Goal: Transaction & Acquisition: Purchase product/service

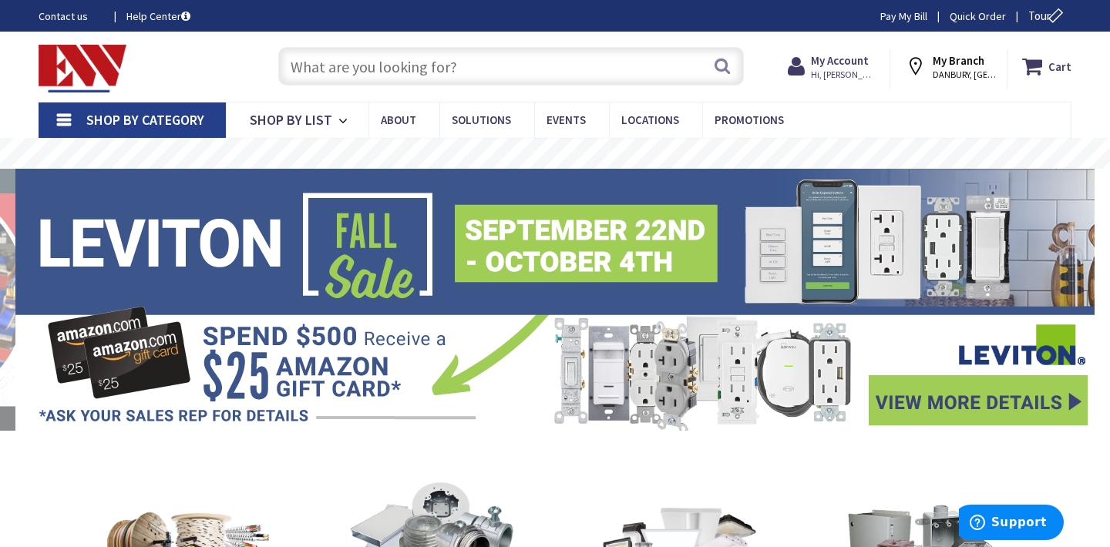
click at [551, 57] on input "text" at bounding box center [511, 66] width 466 height 39
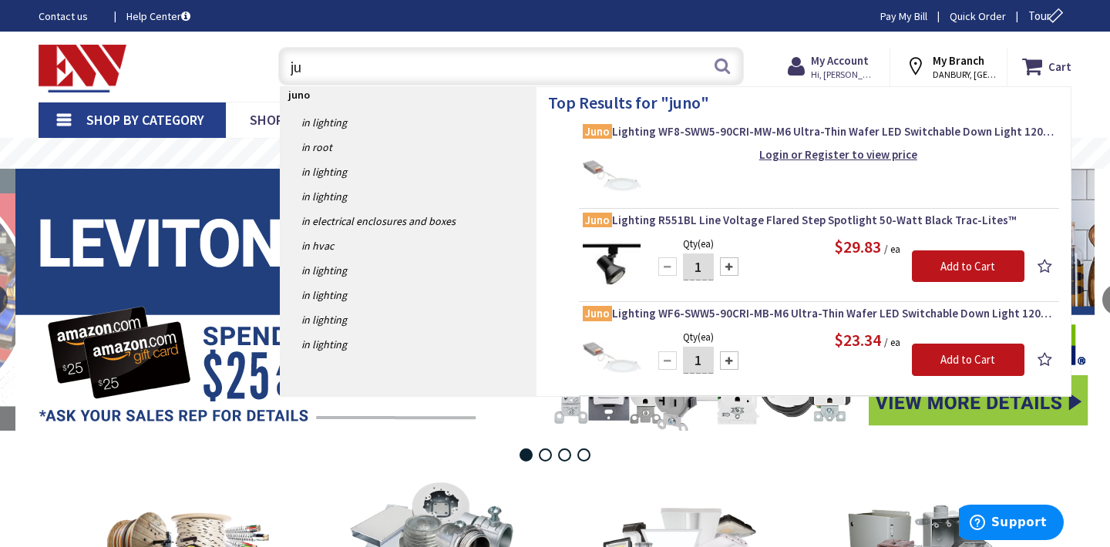
type input "j"
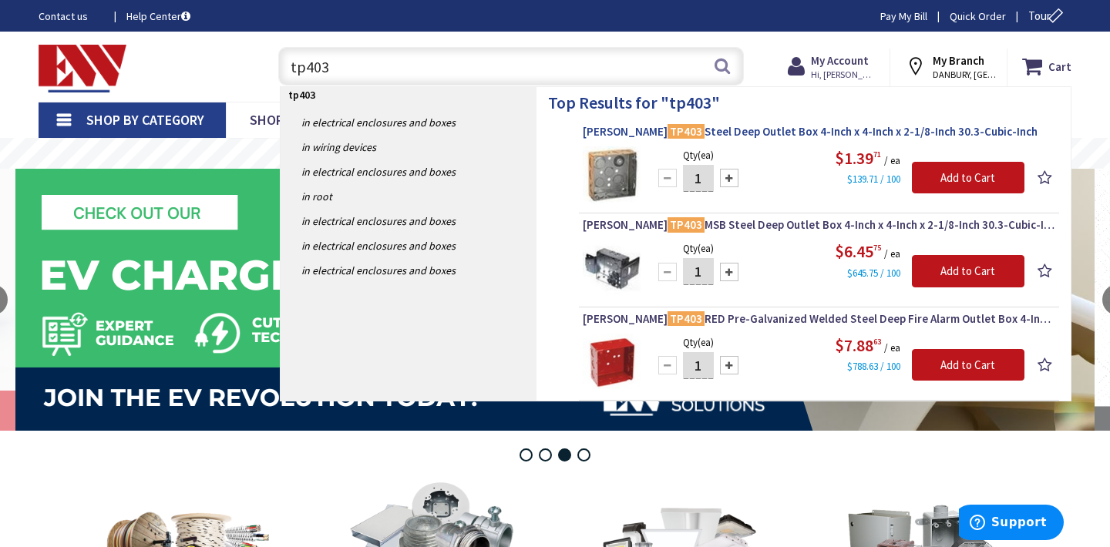
type input "tp403"
click at [724, 134] on span "Crouse-Hinds TP403 Steel Deep Outlet Box 4-Inch x 4-Inch x 2-1/8-Inch 30.3-Cubi…" at bounding box center [819, 131] width 472 height 15
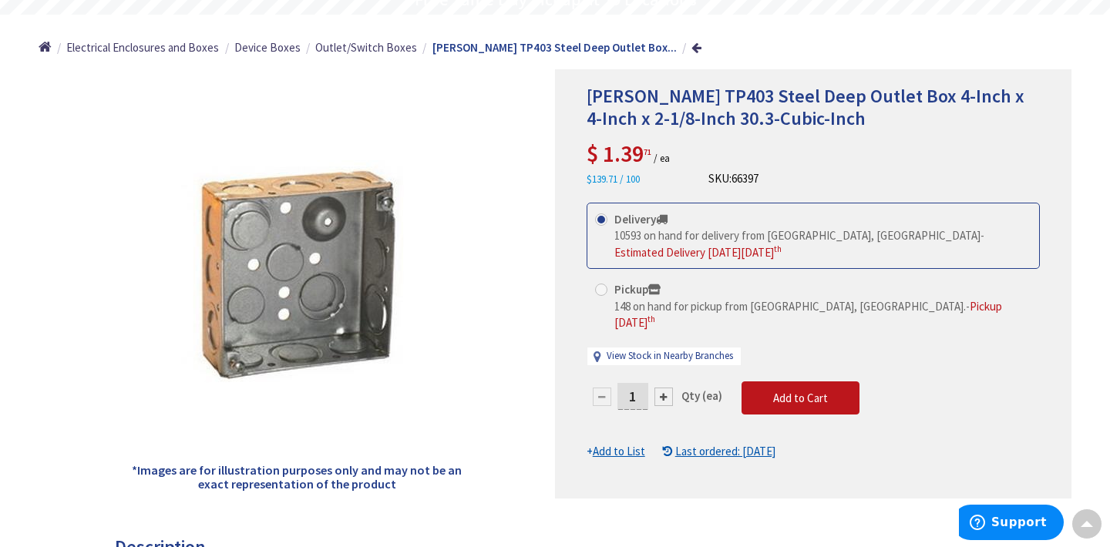
click at [639, 384] on input "1" at bounding box center [632, 396] width 31 height 27
type input "25"
click at [772, 376] on form "This product is Discontinued Delivery 10593 on hand for delivery from Middletow…" at bounding box center [813, 331] width 453 height 257
click at [773, 391] on span "Add to Cart" at bounding box center [800, 398] width 55 height 15
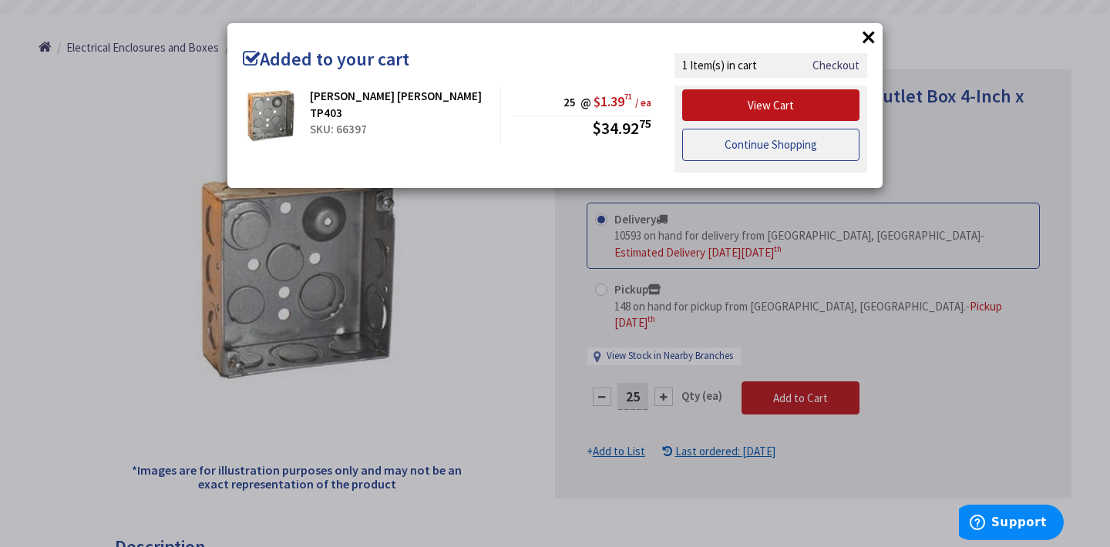
click at [764, 154] on link "Continue Shopping" at bounding box center [770, 145] width 177 height 32
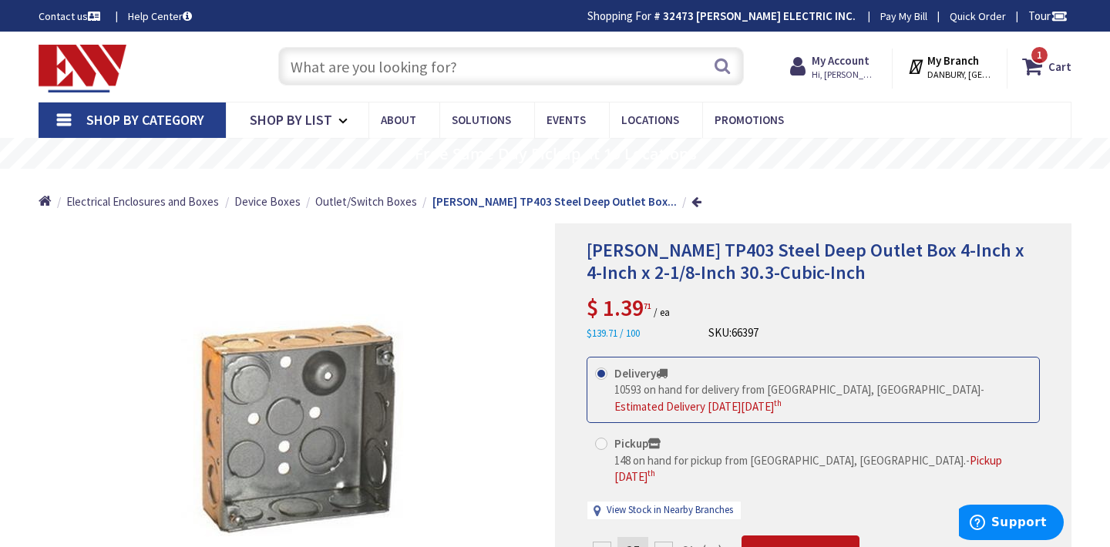
click at [487, 66] on input "text" at bounding box center [511, 66] width 466 height 39
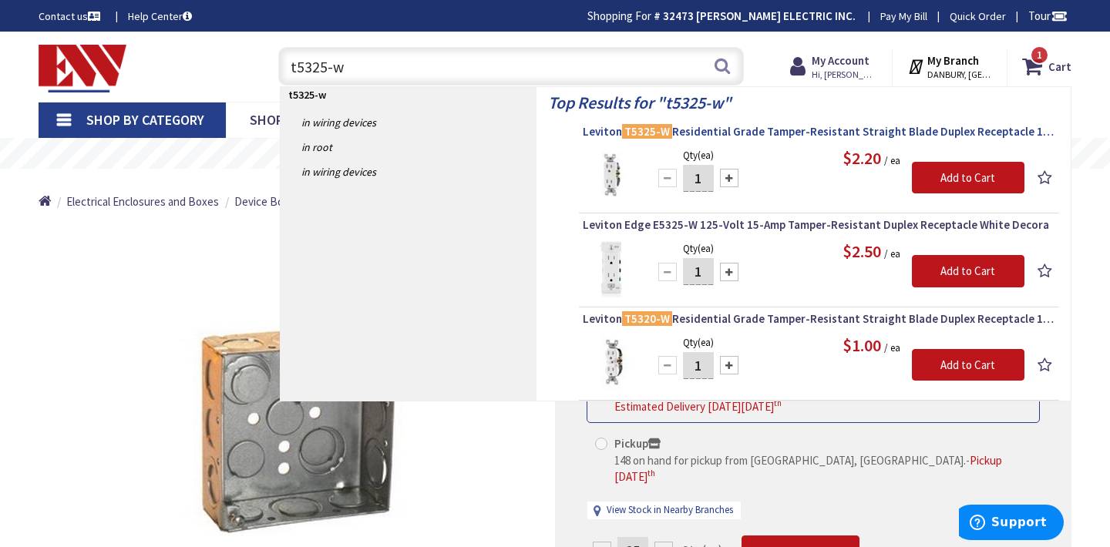
type input "t5325-w"
click at [673, 135] on span "Leviton T5325-W Residential Grade Tamper-Resistant Straight Blade Duplex Recept…" at bounding box center [819, 131] width 472 height 15
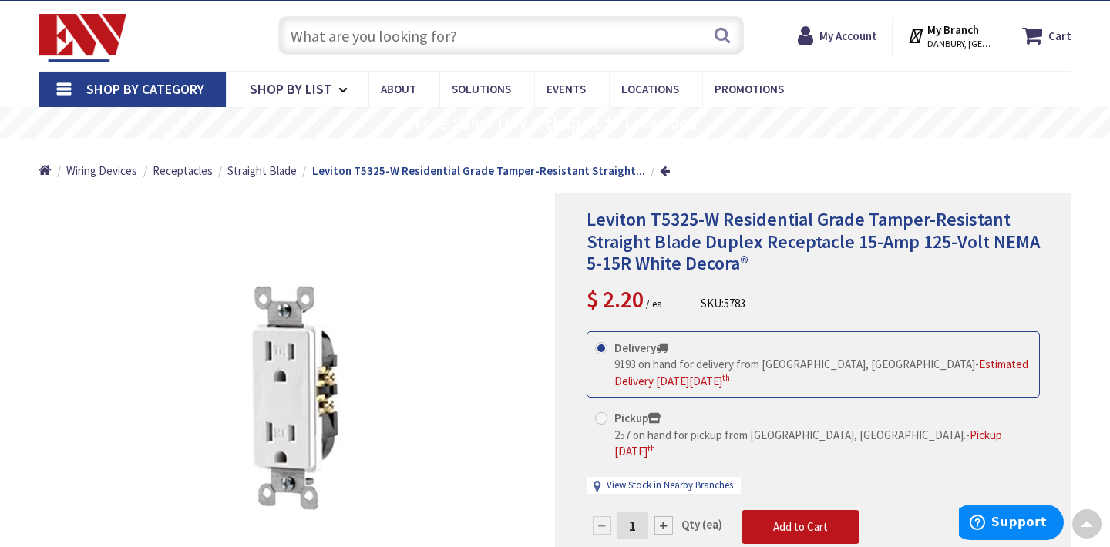
scroll to position [185, 0]
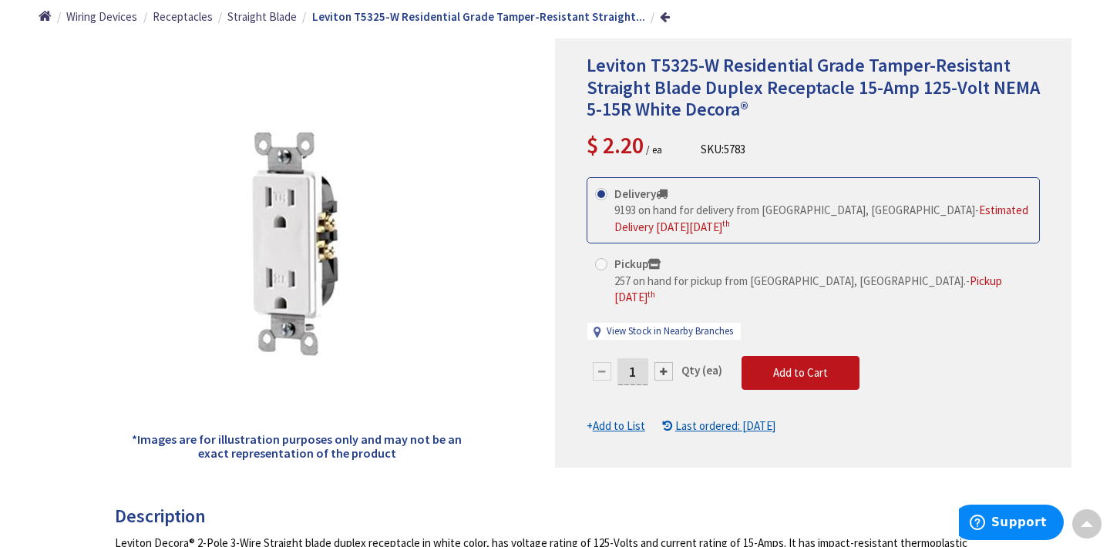
click at [640, 358] on input "1" at bounding box center [632, 371] width 31 height 27
type input "100"
click at [759, 362] on form "This product is Discontinued Delivery 9193 on hand for delivery from Middletown…" at bounding box center [813, 305] width 453 height 257
click at [759, 362] on button "Add to Cart" at bounding box center [800, 373] width 118 height 34
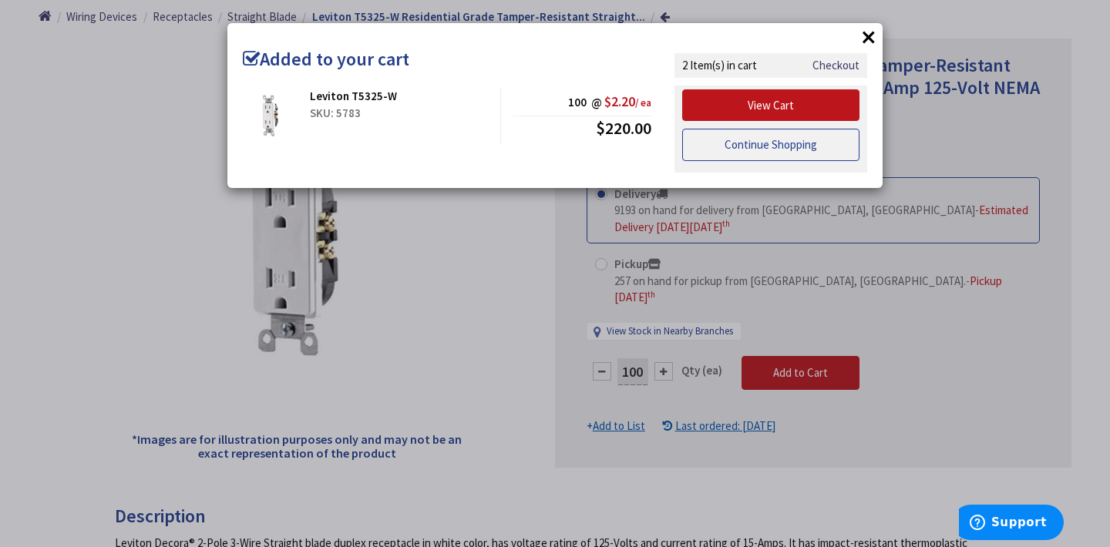
click at [784, 142] on link "Continue Shopping" at bounding box center [770, 145] width 177 height 32
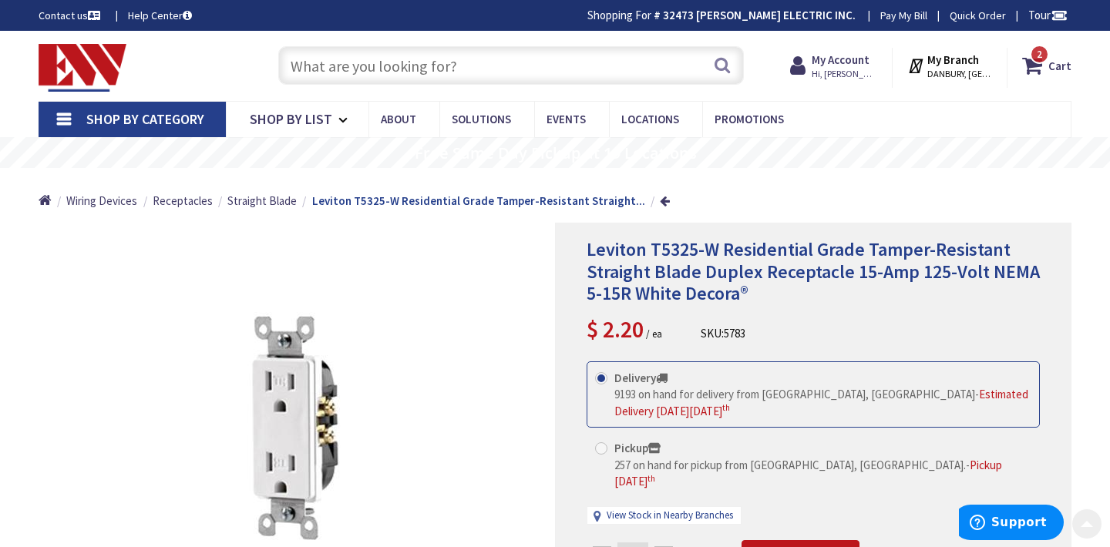
scroll to position [0, 0]
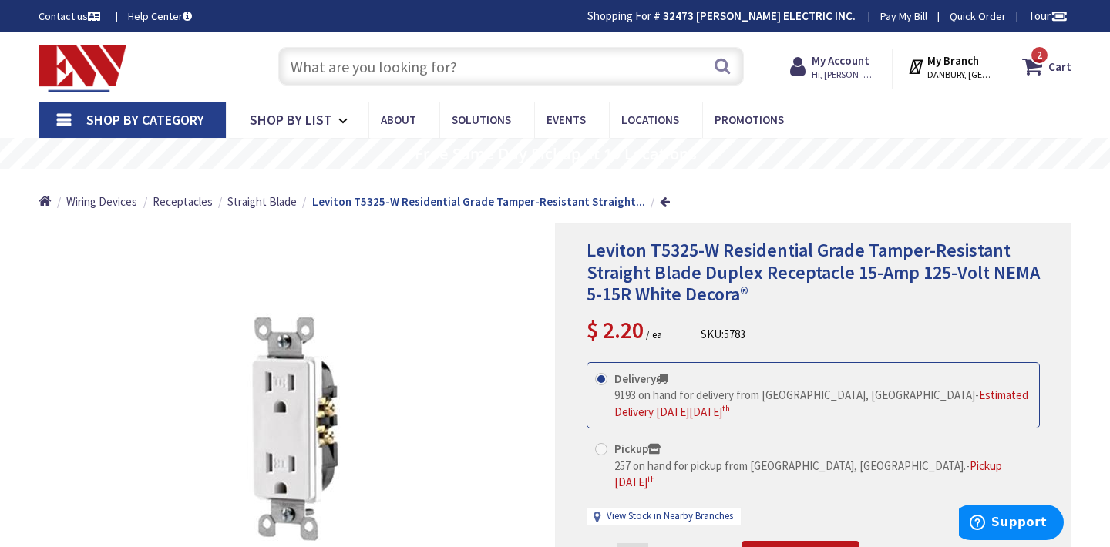
click at [626, 64] on input "text" at bounding box center [511, 66] width 466 height 39
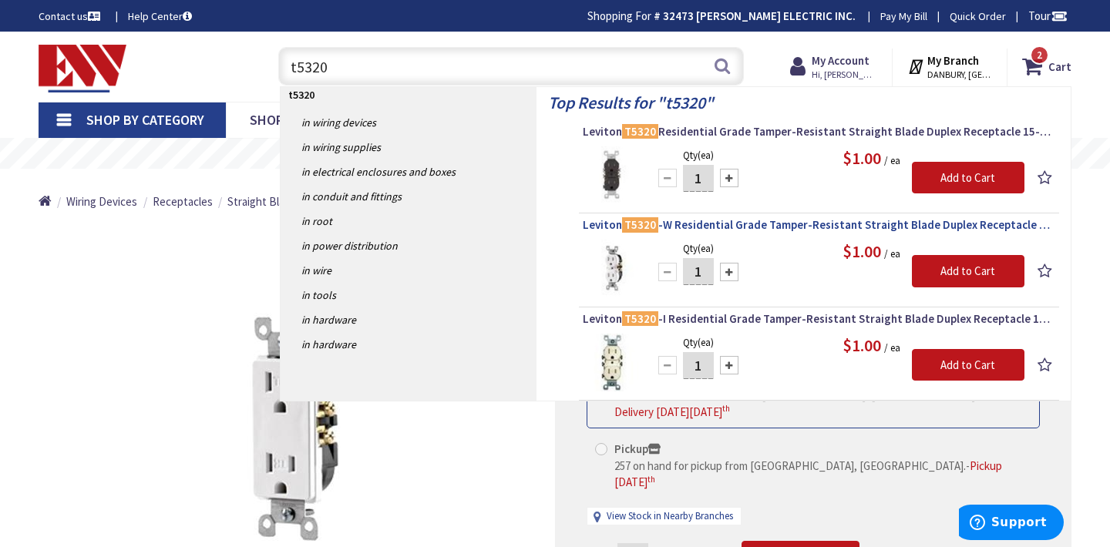
type input "t5320"
click at [751, 226] on span "Leviton T5320 -W Residential Grade Tamper-Resistant Straight Blade Duplex Recep…" at bounding box center [819, 224] width 472 height 15
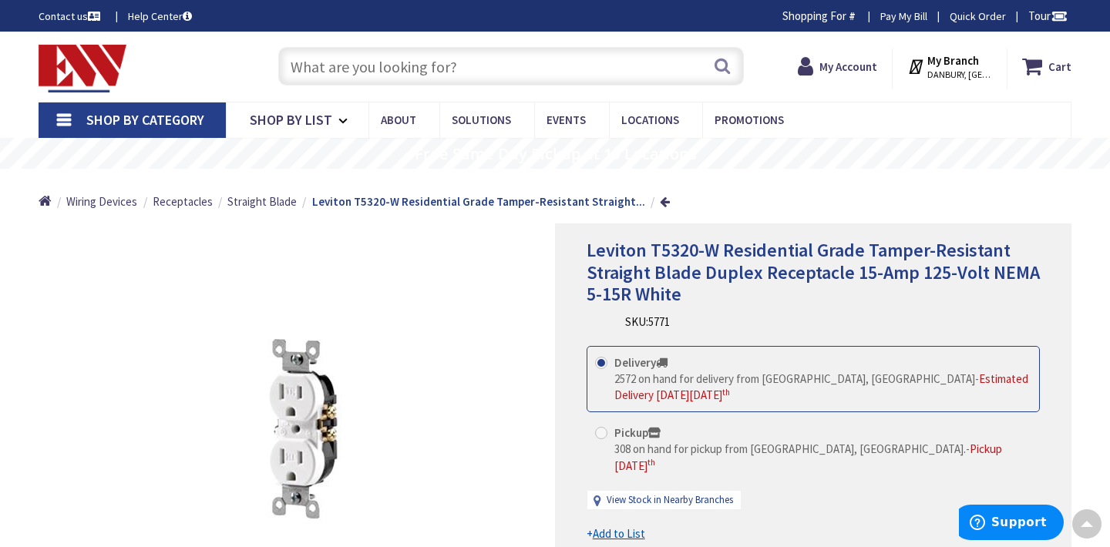
scroll to position [185, 0]
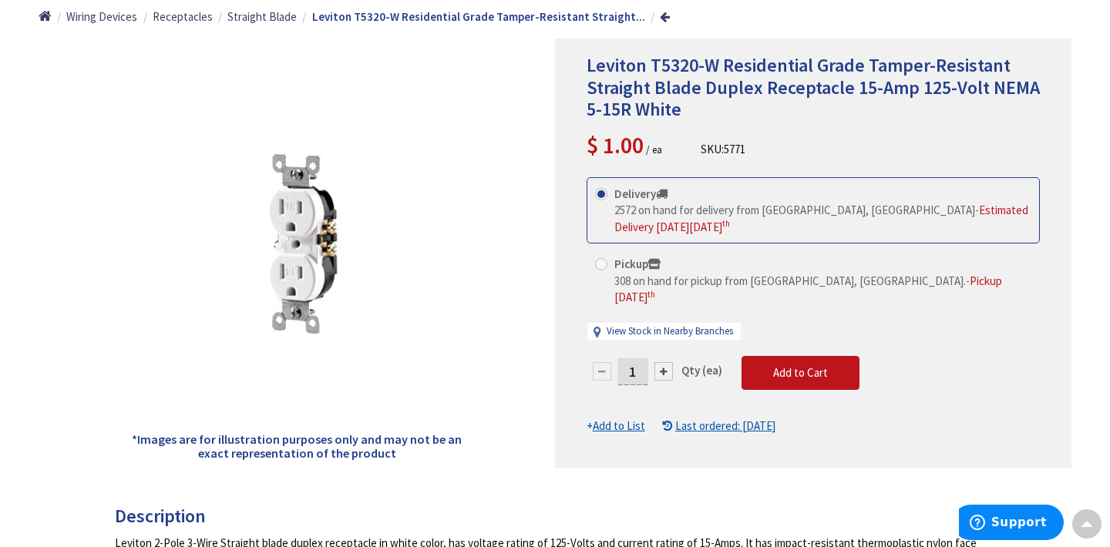
click at [640, 358] on input "1" at bounding box center [632, 371] width 31 height 27
type input "100"
click at [762, 354] on form "This product is Discontinued Delivery 2572 on hand for delivery from Middletown…" at bounding box center [813, 305] width 453 height 257
click at [762, 356] on button "Add to Cart" at bounding box center [800, 373] width 118 height 34
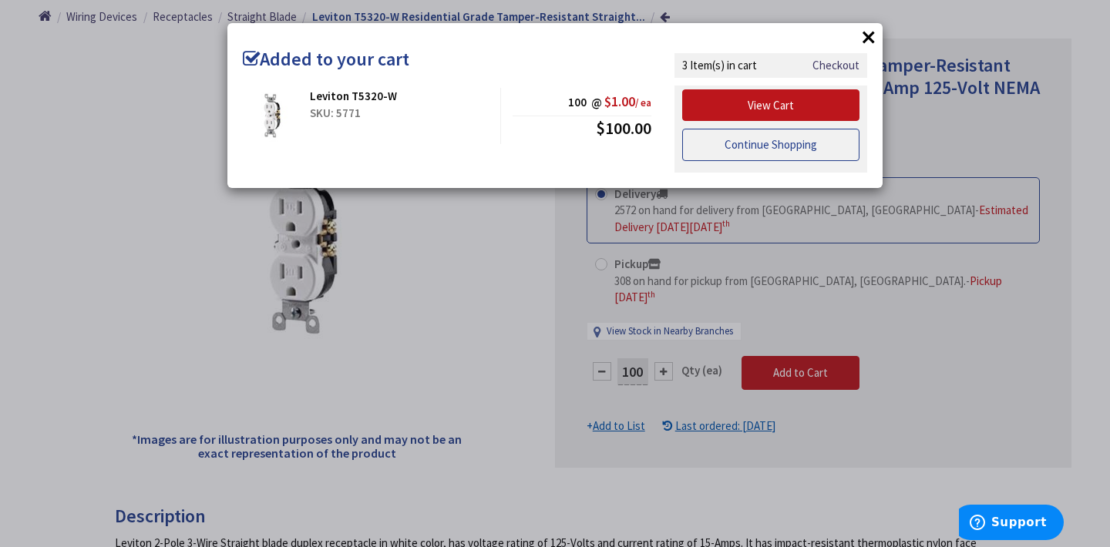
click at [748, 149] on link "Continue Shopping" at bounding box center [770, 145] width 177 height 32
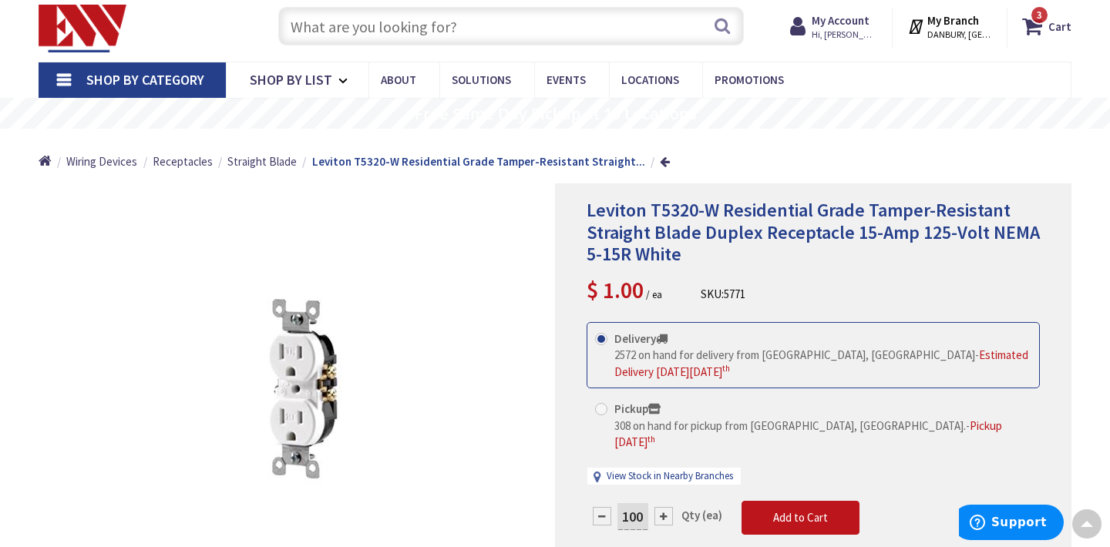
scroll to position [0, 0]
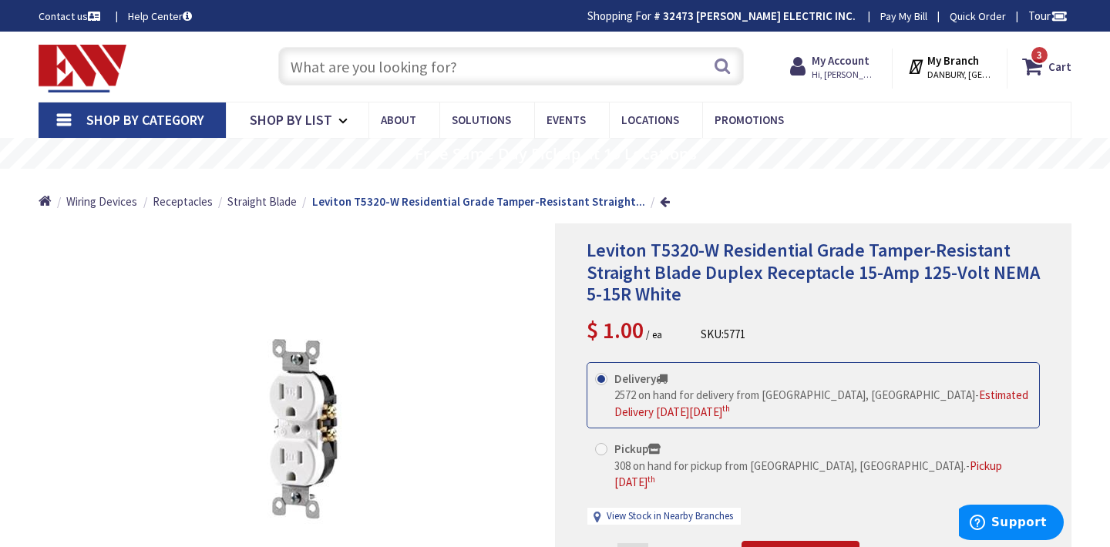
click at [634, 72] on input "text" at bounding box center [511, 66] width 466 height 39
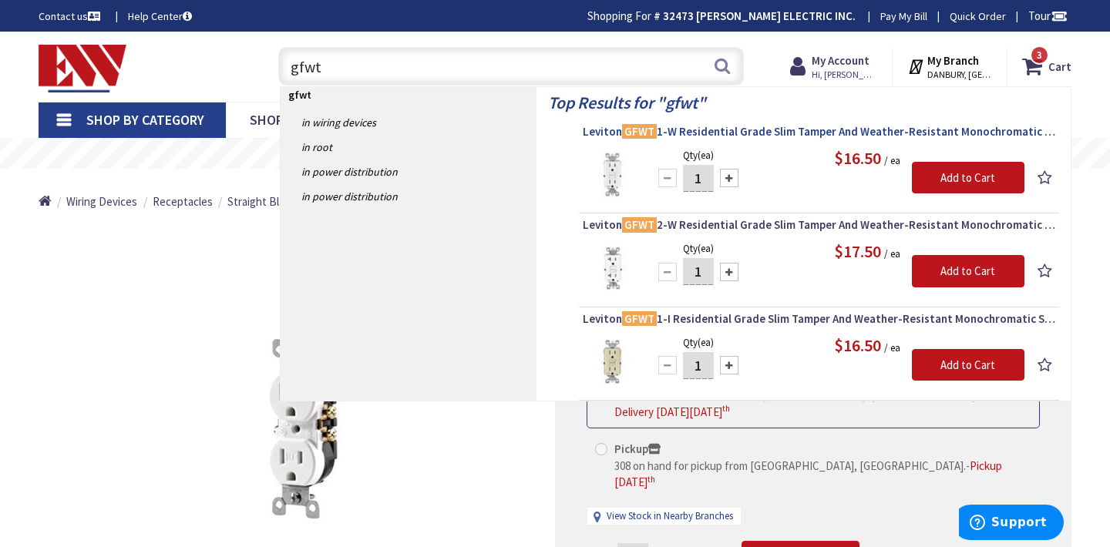
type input "gfwt"
click at [806, 131] on span "Leviton GFWT 1-W Residential Grade Slim Tamper And Weather-Resistant Monochroma…" at bounding box center [819, 131] width 472 height 15
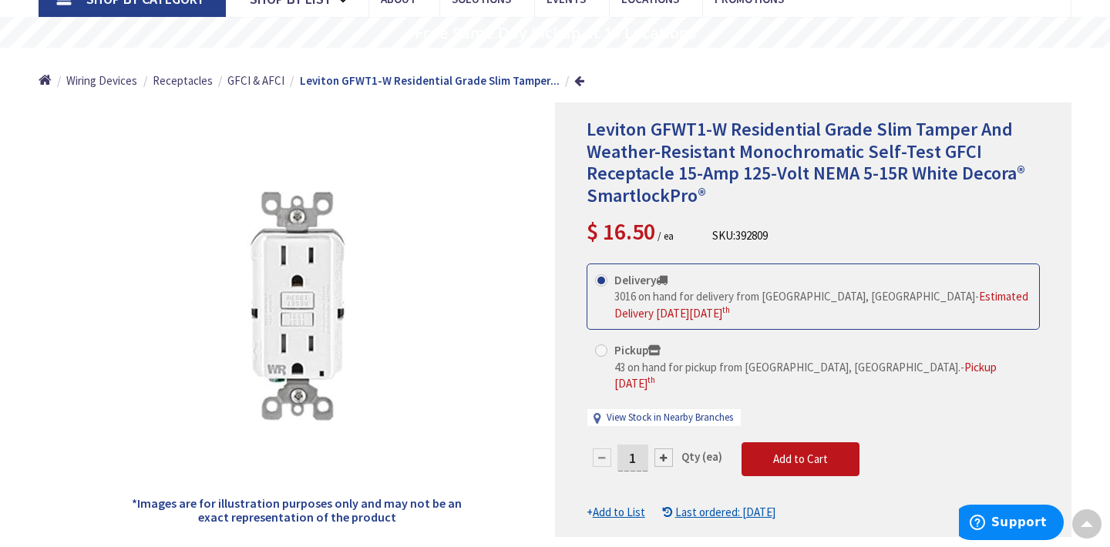
scroll to position [123, 0]
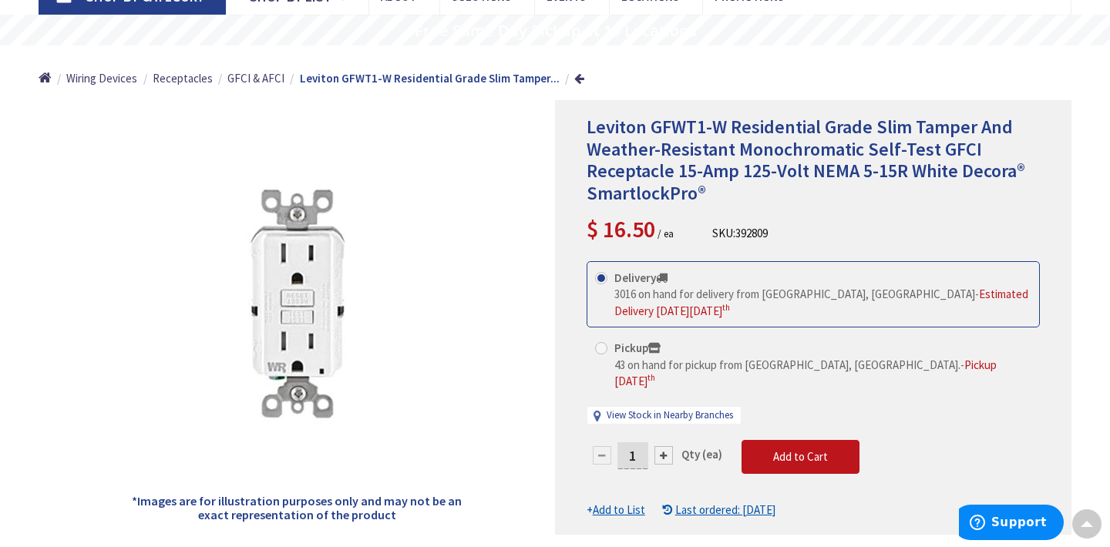
click at [638, 442] on input "1" at bounding box center [632, 455] width 31 height 27
type input "20"
click at [765, 443] on form "This product is Discontinued Delivery 3016 on hand for delivery from Middletown…" at bounding box center [813, 389] width 453 height 257
click at [765, 443] on button "Add to Cart" at bounding box center [800, 457] width 118 height 34
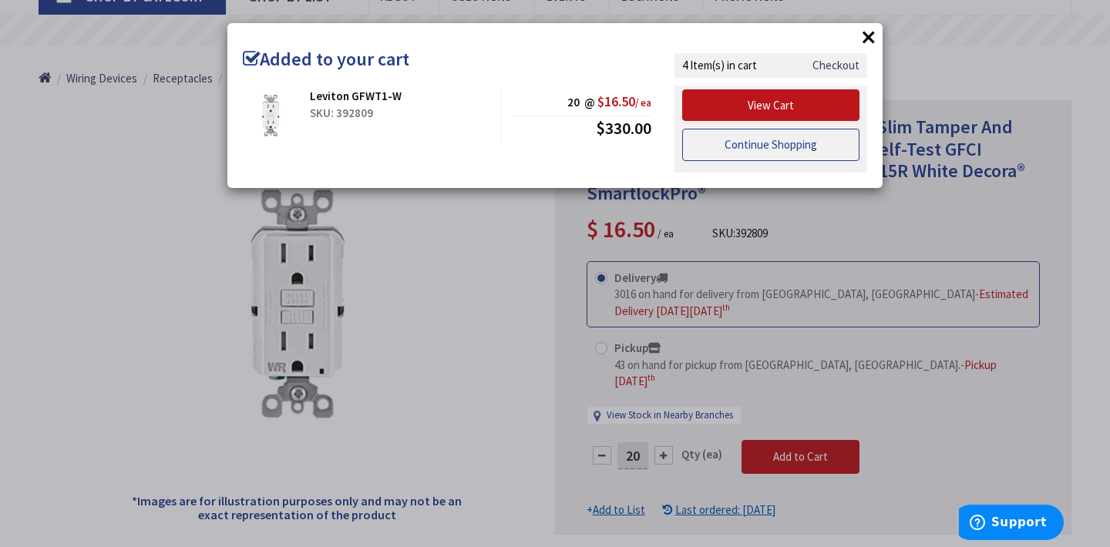
click at [830, 146] on link "Continue Shopping" at bounding box center [770, 145] width 177 height 32
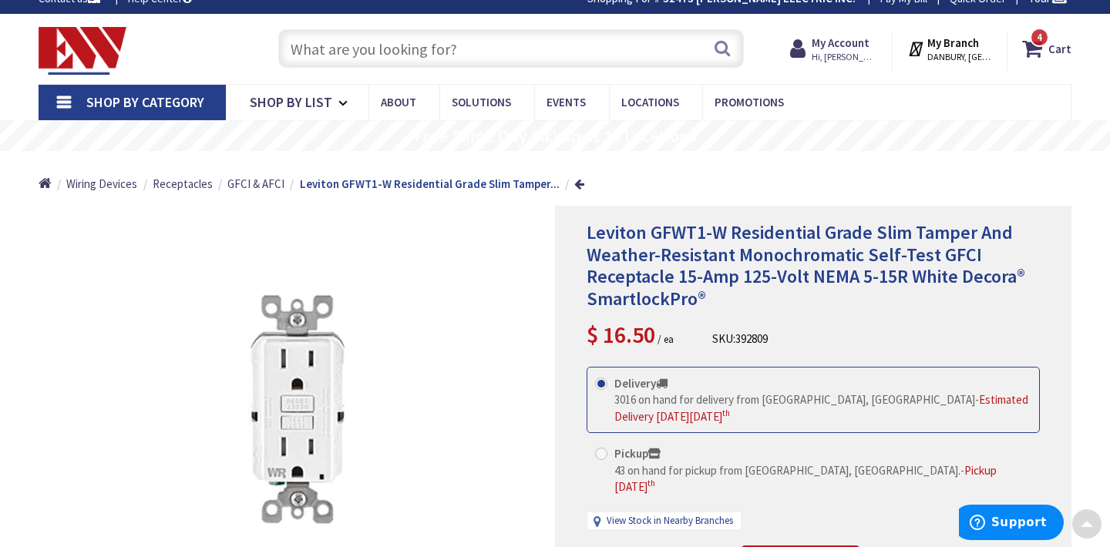
scroll to position [0, 0]
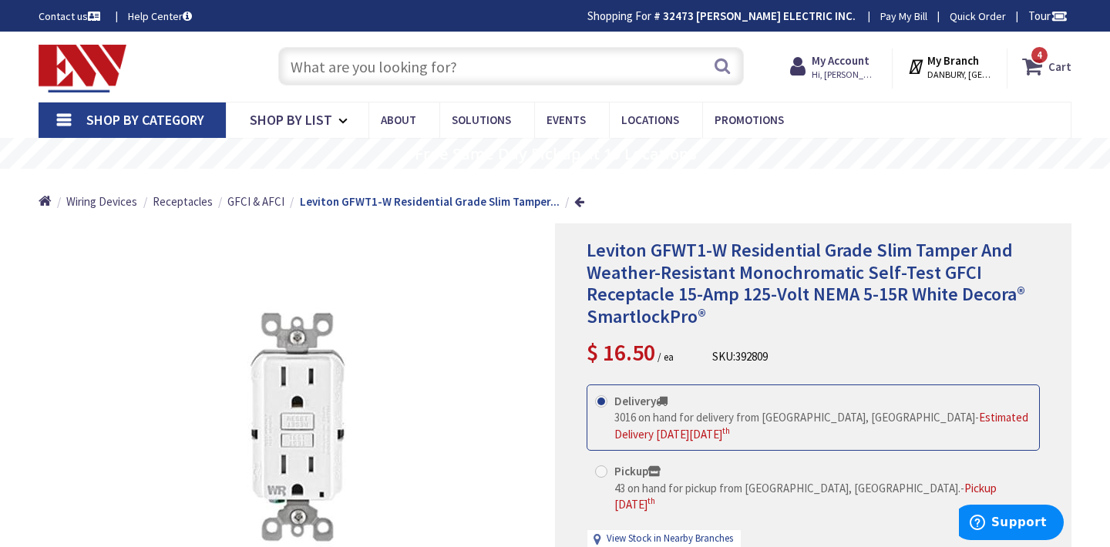
click at [1039, 73] on icon at bounding box center [1035, 66] width 26 height 28
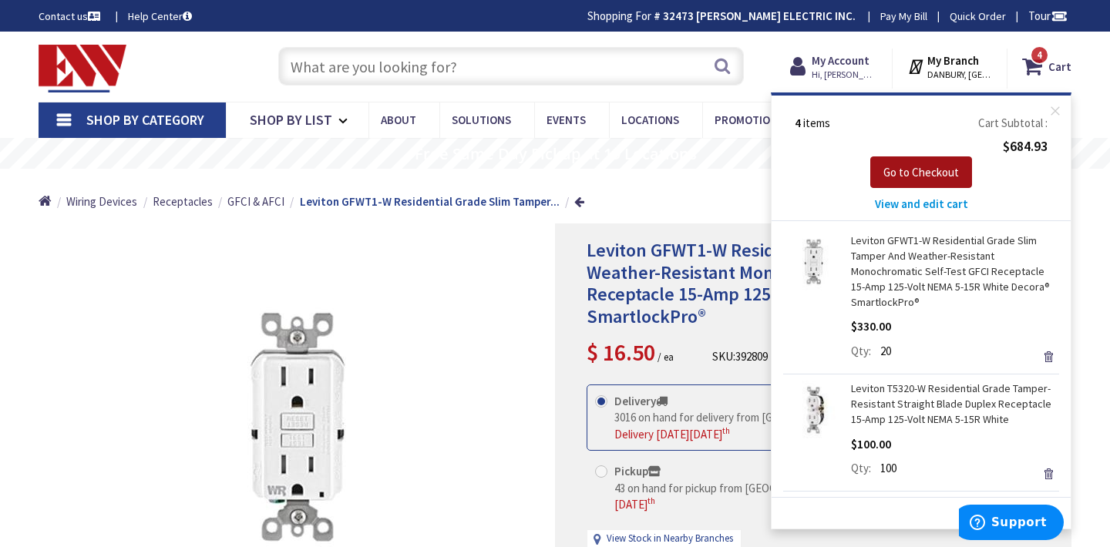
click at [933, 170] on span "Go to Checkout" at bounding box center [921, 172] width 76 height 15
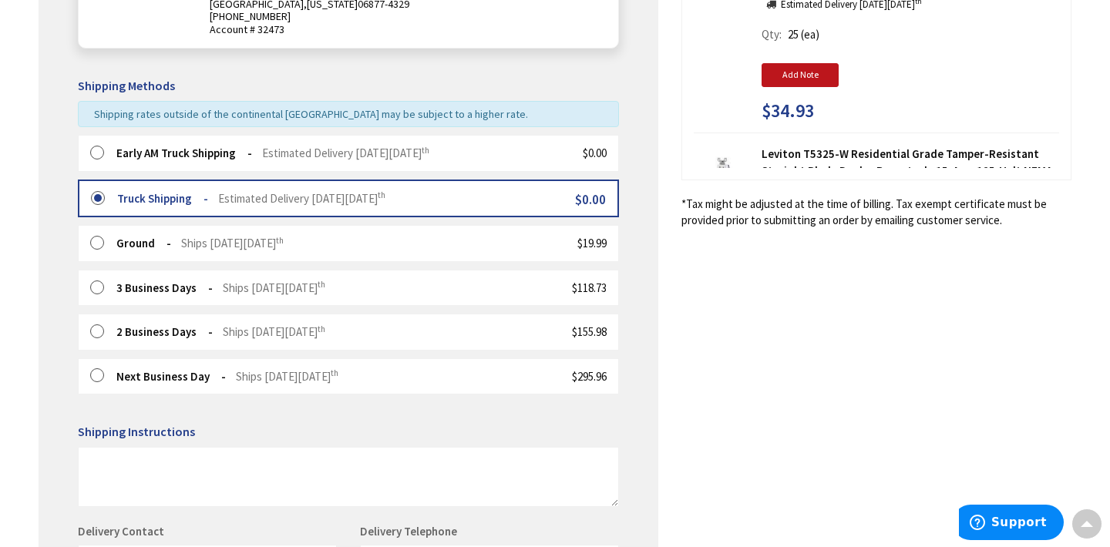
scroll to position [371, 0]
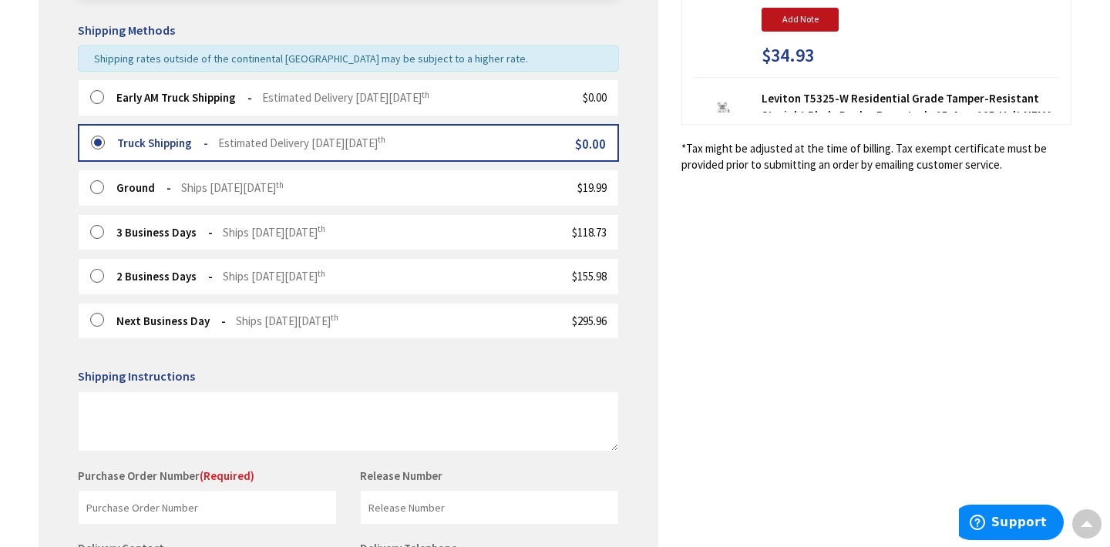
click at [102, 96] on label at bounding box center [102, 97] width 24 height 15
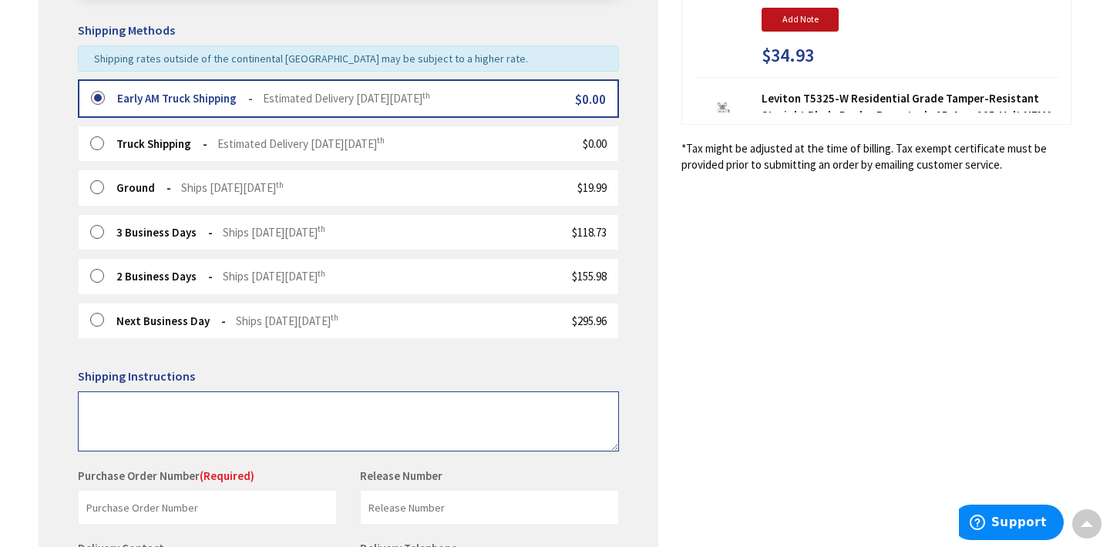
click at [92, 392] on textarea at bounding box center [348, 422] width 541 height 60
type textarea "Please leave material by garage"
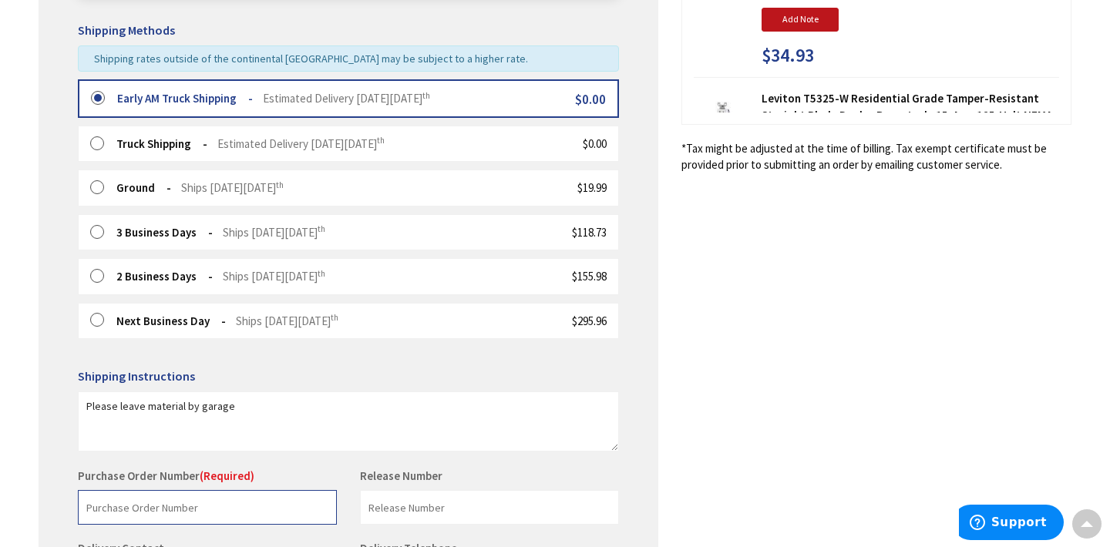
click at [100, 509] on input "text" at bounding box center [207, 507] width 259 height 35
type input "stock"
click at [638, 400] on div "Some items on your order are not available and will cause your order to be held…" at bounding box center [349, 260] width 620 height 886
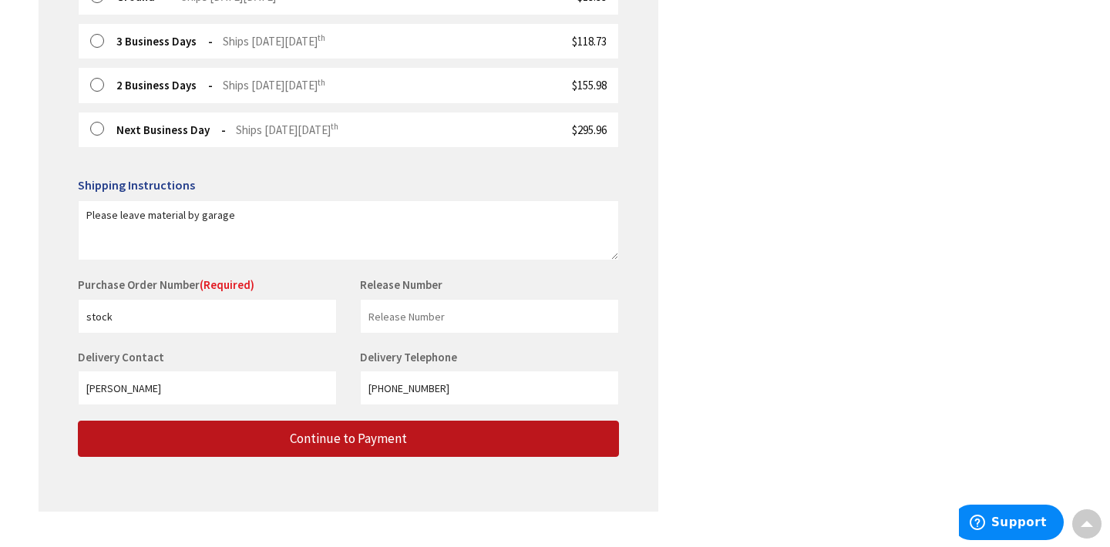
scroll to position [592, 0]
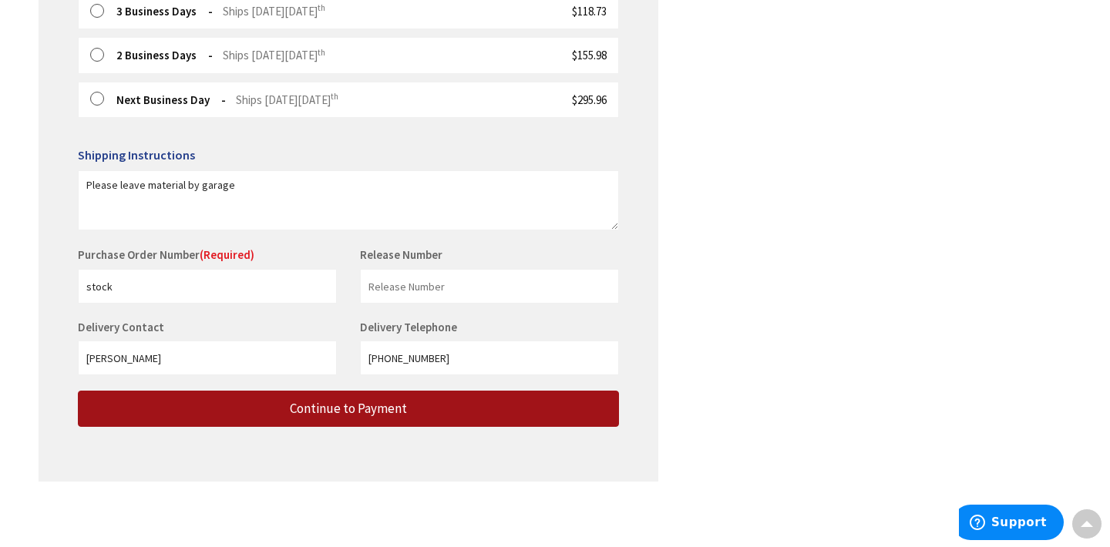
click at [581, 407] on button "Continue to Payment" at bounding box center [348, 409] width 541 height 36
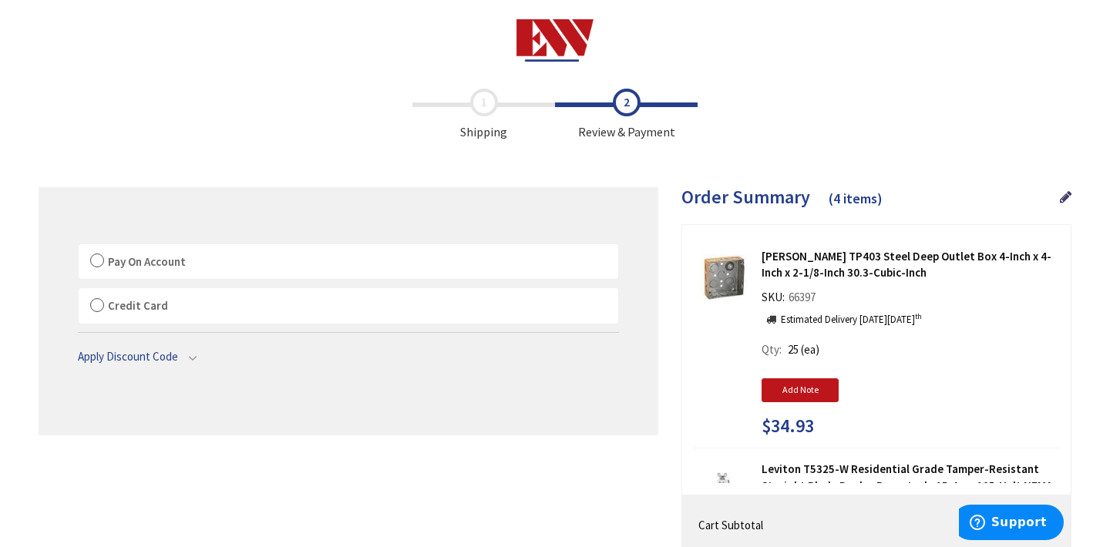
click at [96, 259] on label "Pay On Account" at bounding box center [349, 261] width 540 height 35
click at [79, 247] on input "Pay On Account" at bounding box center [79, 247] width 0 height 0
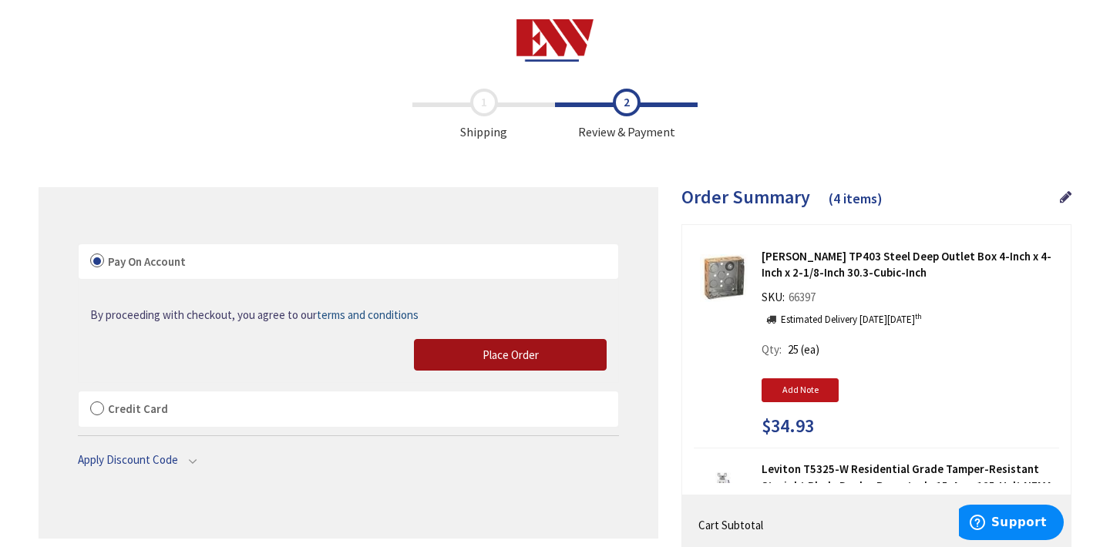
click at [509, 350] on span "Place Order" at bounding box center [510, 355] width 56 height 15
